Goal: Entertainment & Leisure: Consume media (video, audio)

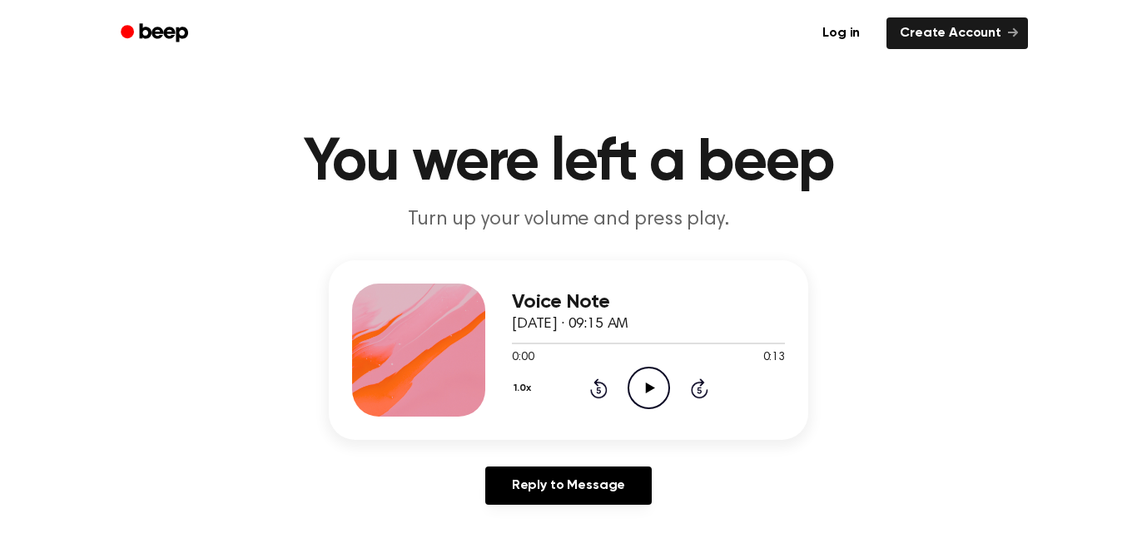
click at [637, 399] on icon "Play Audio" at bounding box center [649, 388] width 42 height 42
drag, startPoint x: 578, startPoint y: 344, endPoint x: 462, endPoint y: 362, distance: 117.9
click at [462, 362] on div "Voice Note September 23, 2025 · 09:15 AM 0:04 0:13 Your browser does not suppor…" at bounding box center [568, 351] width 479 height 180
click at [654, 392] on icon "Play Audio" at bounding box center [649, 388] width 42 height 42
click at [591, 385] on icon "Rewind 5 seconds" at bounding box center [598, 389] width 18 height 22
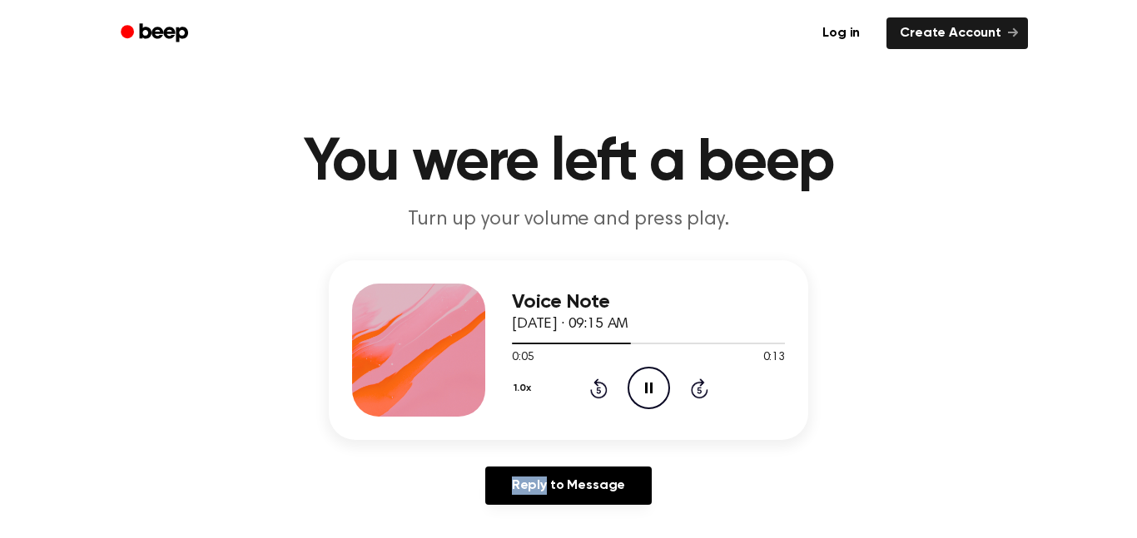
click at [591, 385] on icon "Rewind 5 seconds" at bounding box center [598, 389] width 18 height 22
click at [649, 401] on icon "Play Audio" at bounding box center [649, 388] width 42 height 42
click at [601, 386] on icon "Rewind 5 seconds" at bounding box center [598, 389] width 18 height 22
click at [599, 391] on icon at bounding box center [598, 390] width 4 height 7
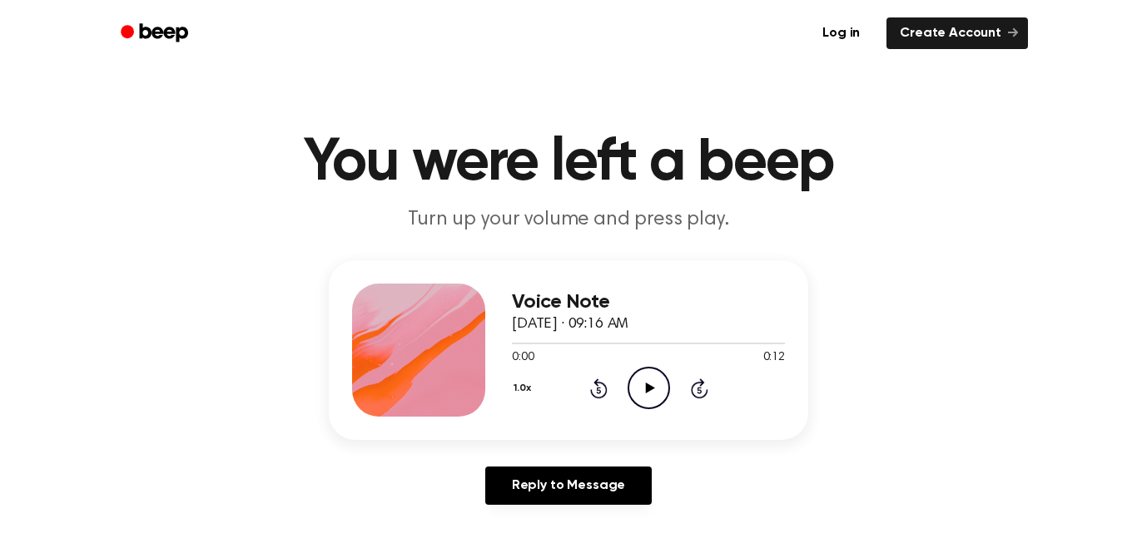
click at [658, 377] on icon "Play Audio" at bounding box center [649, 388] width 42 height 42
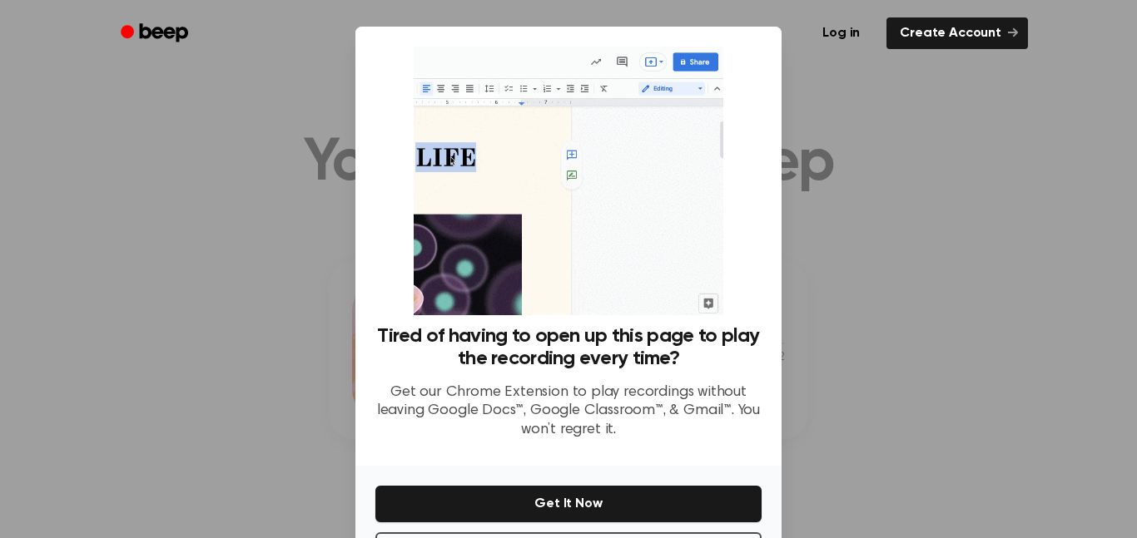
click at [778, 139] on div "Tired of having to open up this page to play the recording every time? Get our …" at bounding box center [568, 246] width 426 height 439
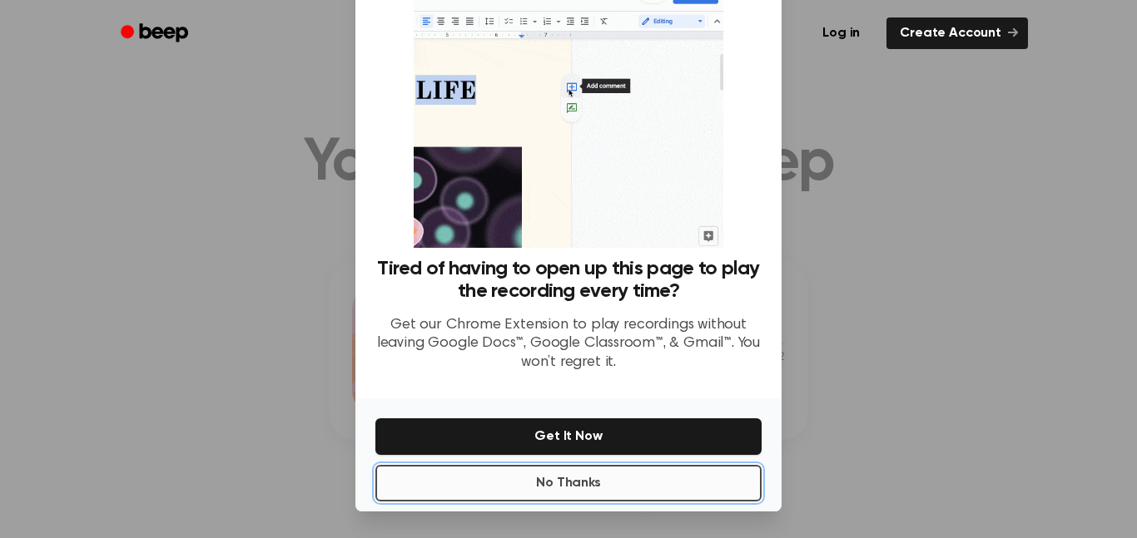
click at [654, 493] on button "No Thanks" at bounding box center [568, 483] width 386 height 37
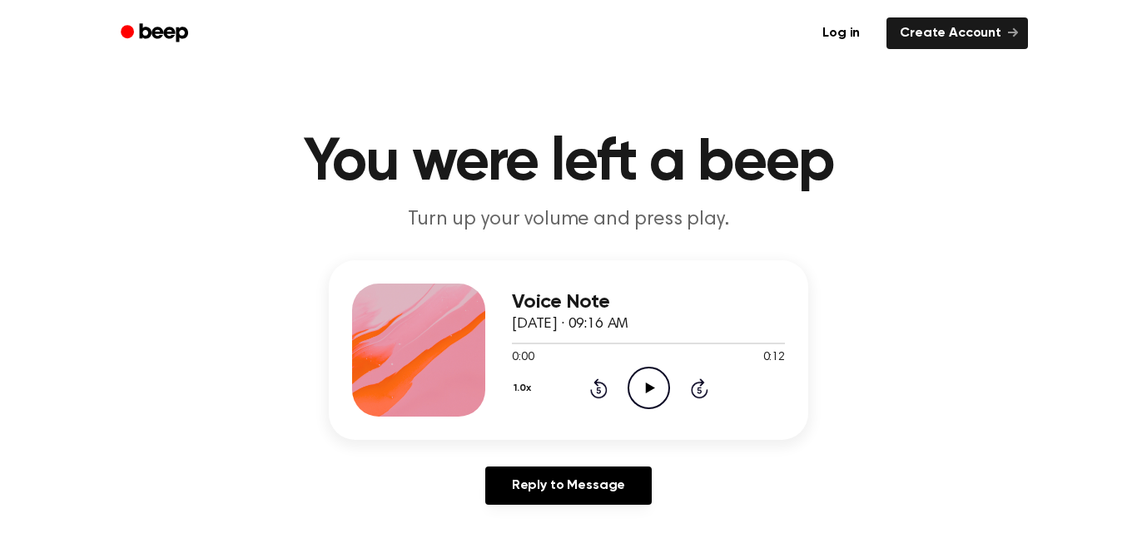
click at [643, 392] on icon "Play Audio" at bounding box center [649, 388] width 42 height 42
click at [521, 388] on button "1.0x" at bounding box center [524, 389] width 25 height 28
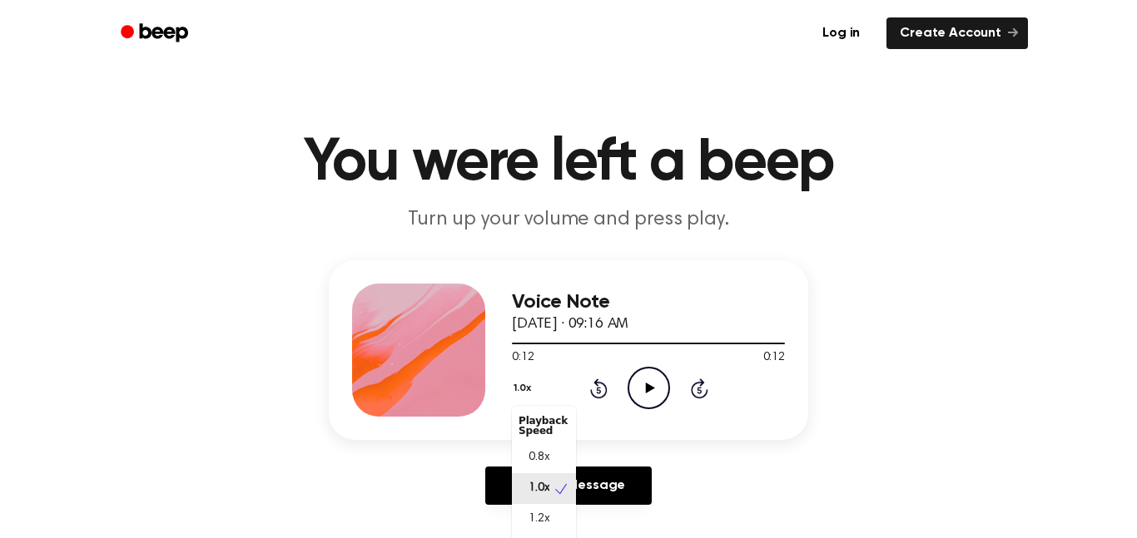
scroll to position [7, 0]
click at [540, 457] on span "0.8x" at bounding box center [538, 450] width 21 height 17
click at [667, 372] on icon "Play Audio" at bounding box center [649, 388] width 42 height 42
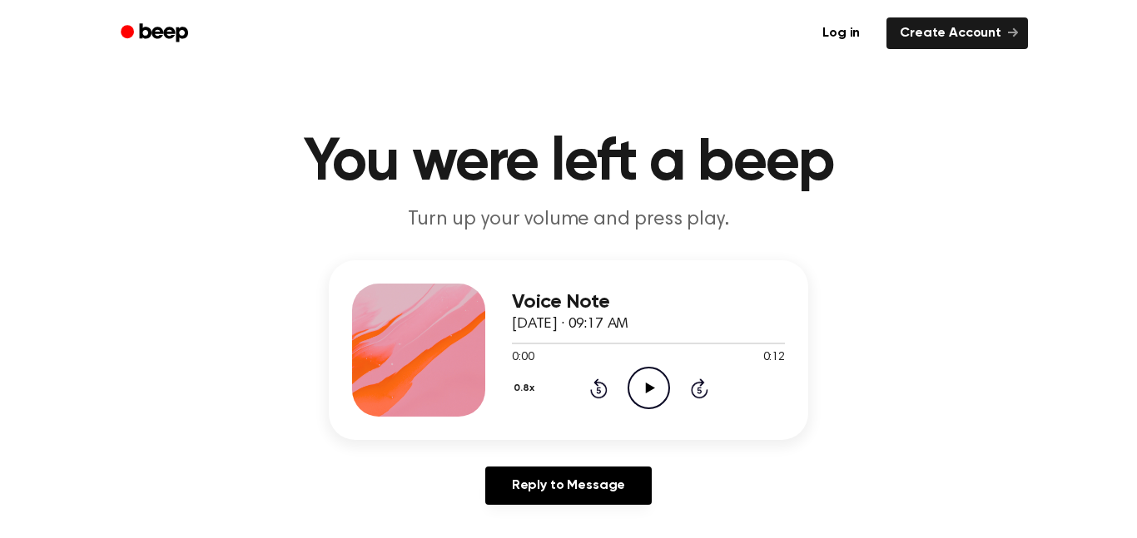
click at [647, 384] on icon "Play Audio" at bounding box center [649, 388] width 42 height 42
click at [645, 399] on icon "Play Audio" at bounding box center [649, 388] width 42 height 42
click at [650, 385] on icon "Play Audio" at bounding box center [649, 388] width 42 height 42
click at [643, 393] on icon "Play Audio" at bounding box center [649, 388] width 42 height 42
click at [632, 395] on icon "Play Audio" at bounding box center [649, 388] width 42 height 42
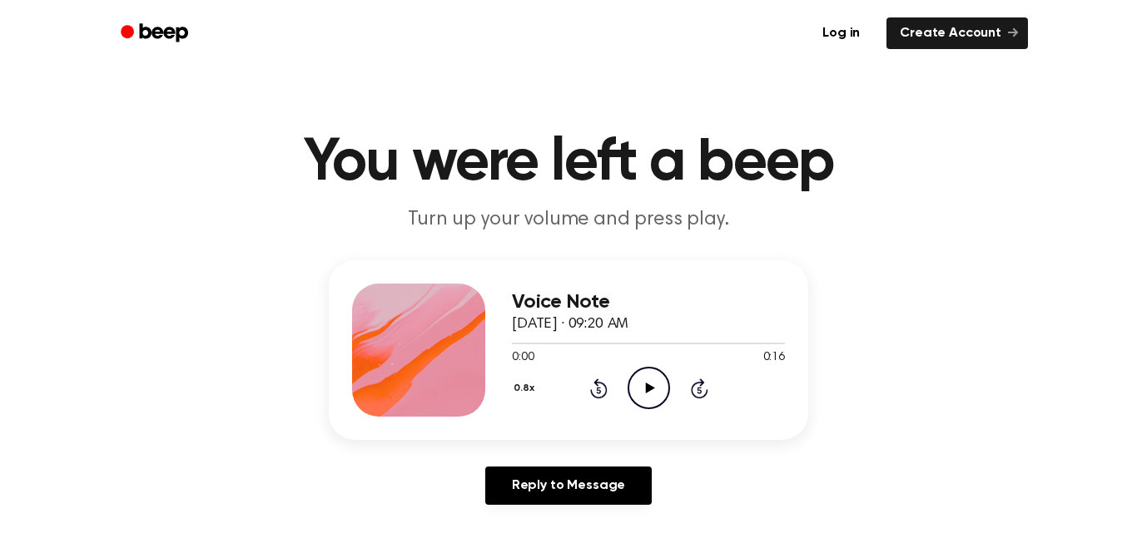
click at [649, 408] on icon "Play Audio" at bounding box center [649, 388] width 42 height 42
click at [651, 389] on icon at bounding box center [649, 388] width 9 height 11
click at [651, 389] on icon at bounding box center [648, 388] width 7 height 11
click at [656, 388] on icon "Play Audio" at bounding box center [649, 388] width 42 height 42
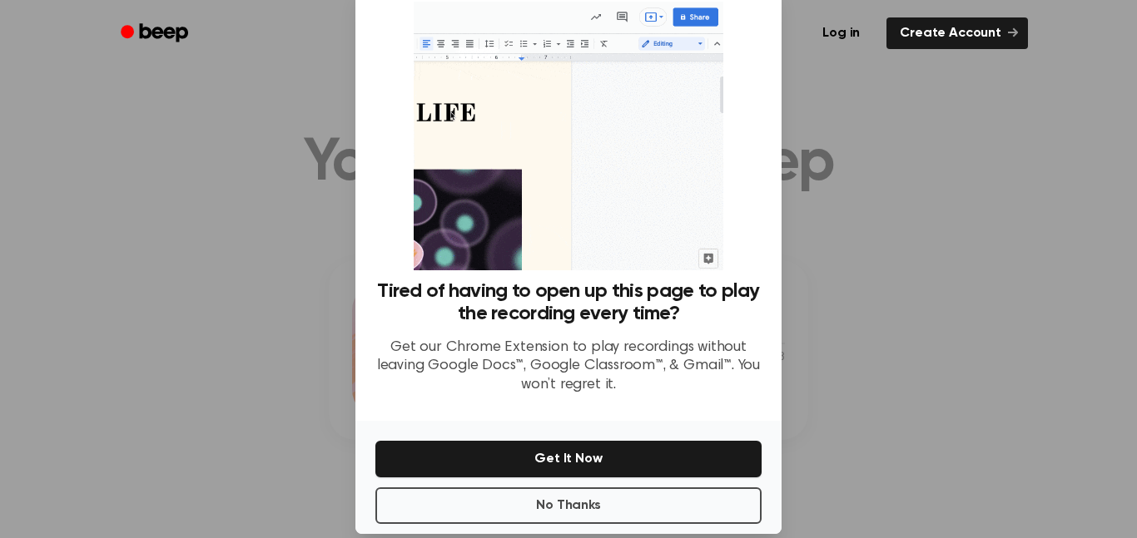
scroll to position [67, 0]
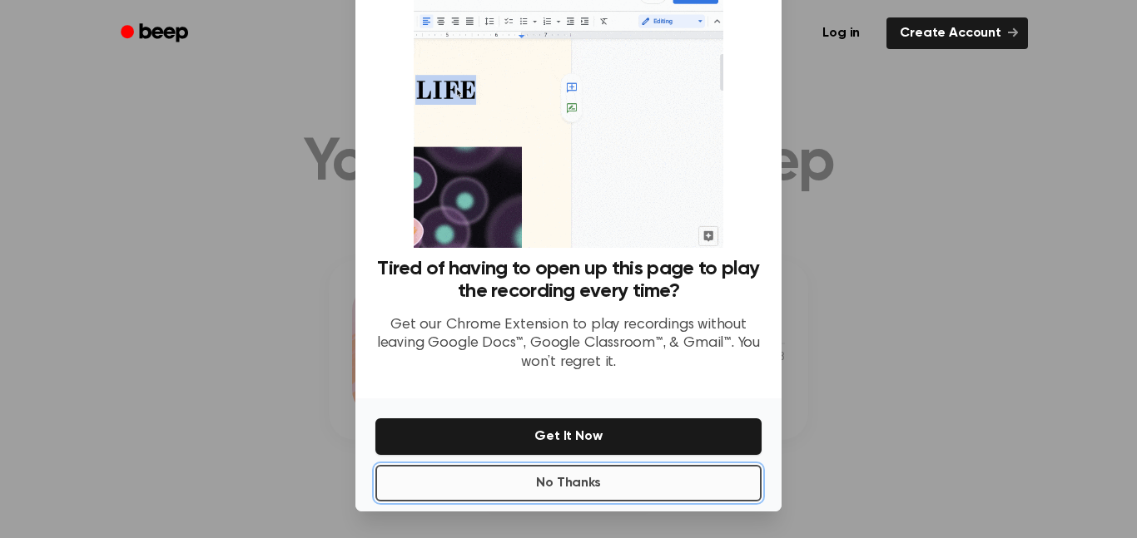
click at [580, 483] on button "No Thanks" at bounding box center [568, 483] width 386 height 37
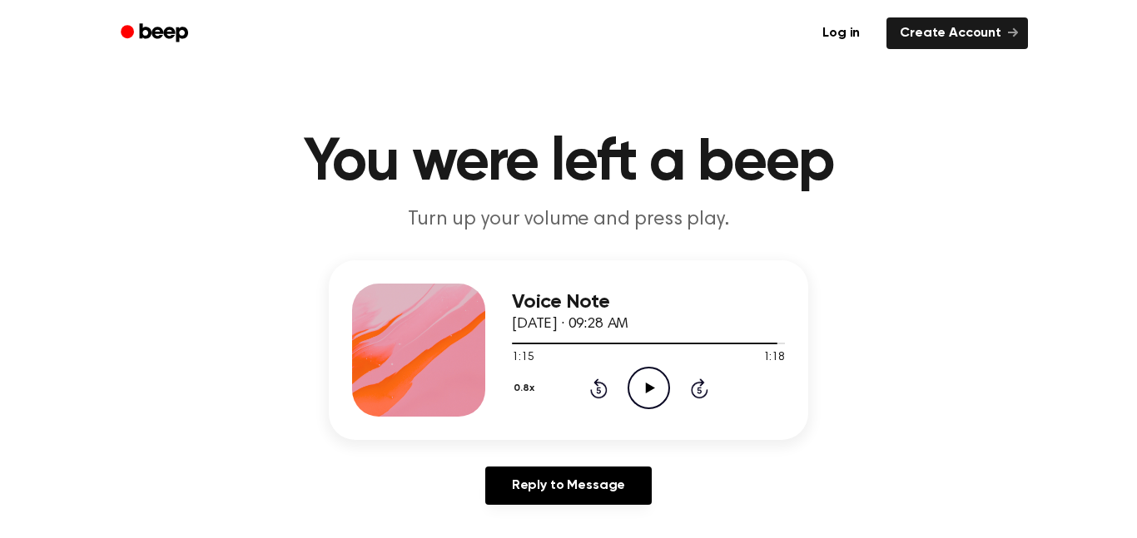
click at [637, 388] on icon "Play Audio" at bounding box center [649, 388] width 42 height 42
click at [650, 377] on icon "Play Audio" at bounding box center [649, 388] width 42 height 42
click at [633, 387] on icon "Play Audio" at bounding box center [649, 388] width 42 height 42
click at [645, 404] on icon "Play Audio" at bounding box center [649, 388] width 42 height 42
click at [635, 387] on icon "Play Audio" at bounding box center [649, 388] width 42 height 42
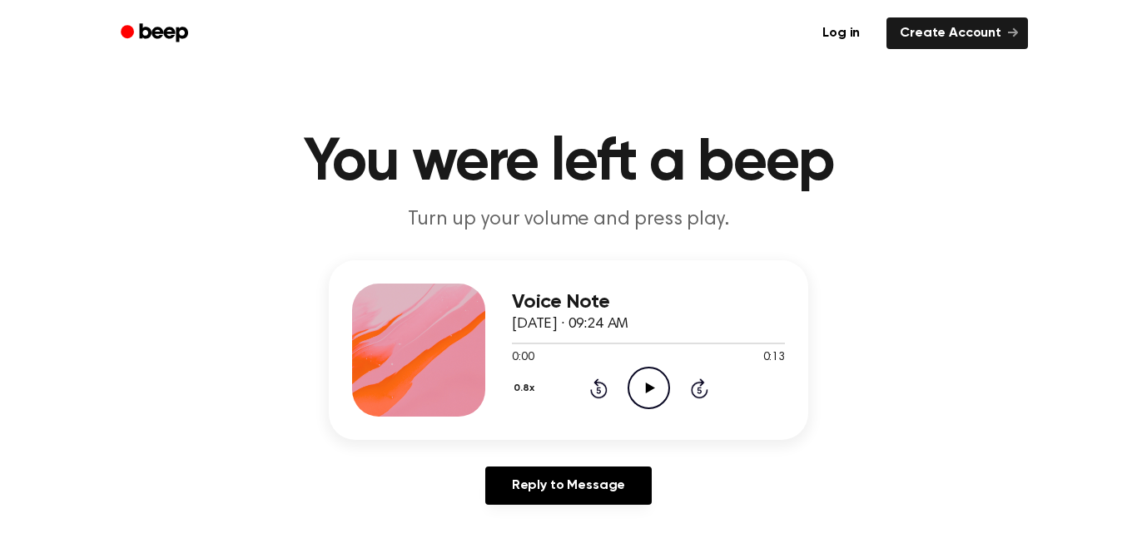
click at [638, 385] on icon "Play Audio" at bounding box center [649, 388] width 42 height 42
click at [654, 406] on icon "Play Audio" at bounding box center [649, 388] width 42 height 42
